Goal: Task Accomplishment & Management: Manage account settings

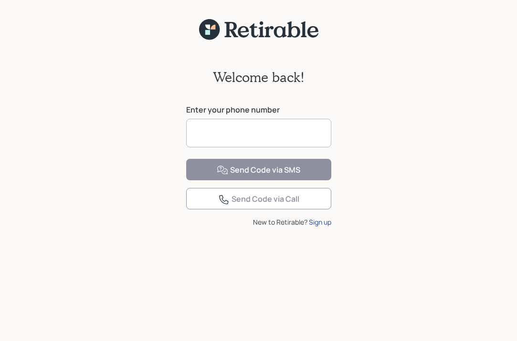
click at [243, 133] on input at bounding box center [258, 133] width 145 height 29
type input "**********"
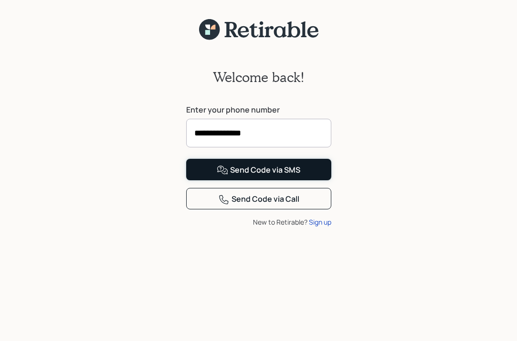
click at [205, 181] on button "Send Code via SMS" at bounding box center [258, 169] width 145 height 21
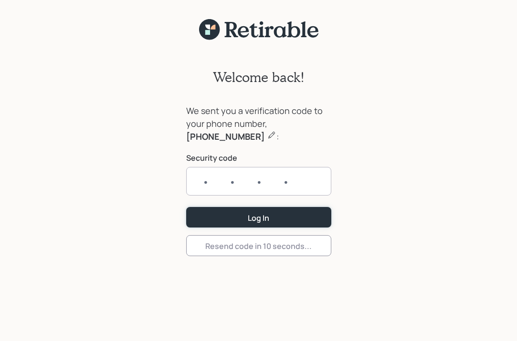
click at [224, 214] on form "We sent you a verification code to your phone number, [PHONE_NUMBER] : Security…" at bounding box center [258, 181] width 145 height 152
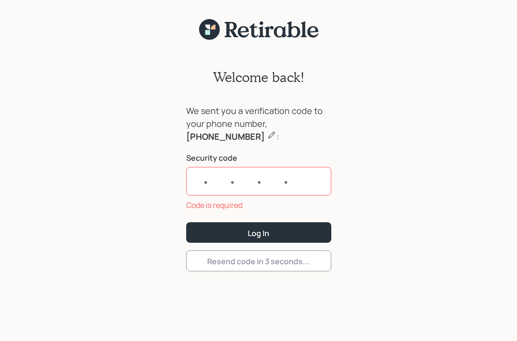
click at [215, 184] on input "text" at bounding box center [258, 181] width 145 height 29
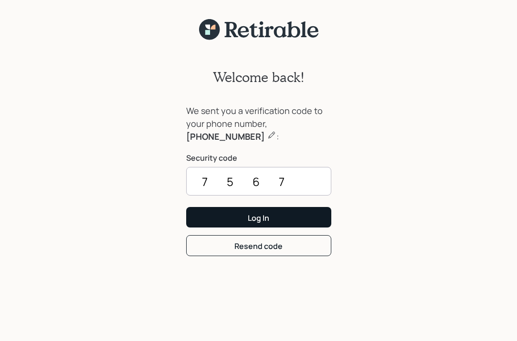
type input "7567"
click at [221, 215] on button "Log In" at bounding box center [258, 217] width 145 height 21
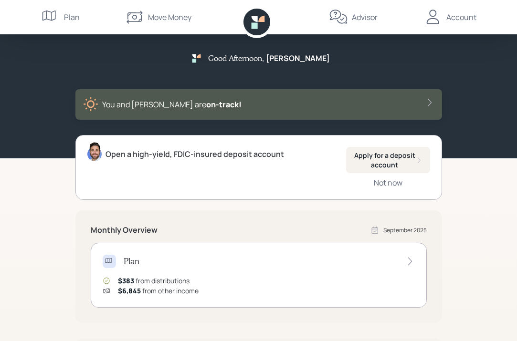
click at [453, 14] on div "Account" at bounding box center [461, 16] width 30 height 11
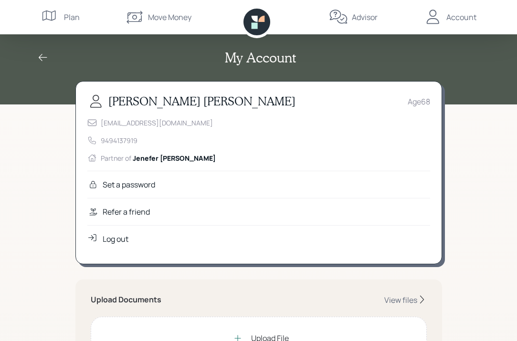
click at [110, 238] on div "Log out" at bounding box center [116, 239] width 26 height 11
